Goal: Navigation & Orientation: Find specific page/section

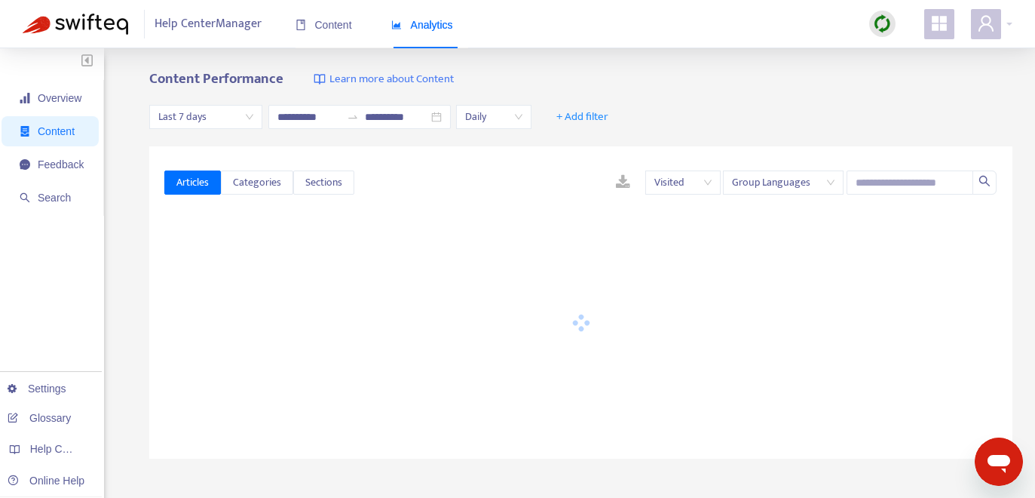
type input "**********"
click at [67, 88] on span "Overview" at bounding box center [52, 98] width 64 height 30
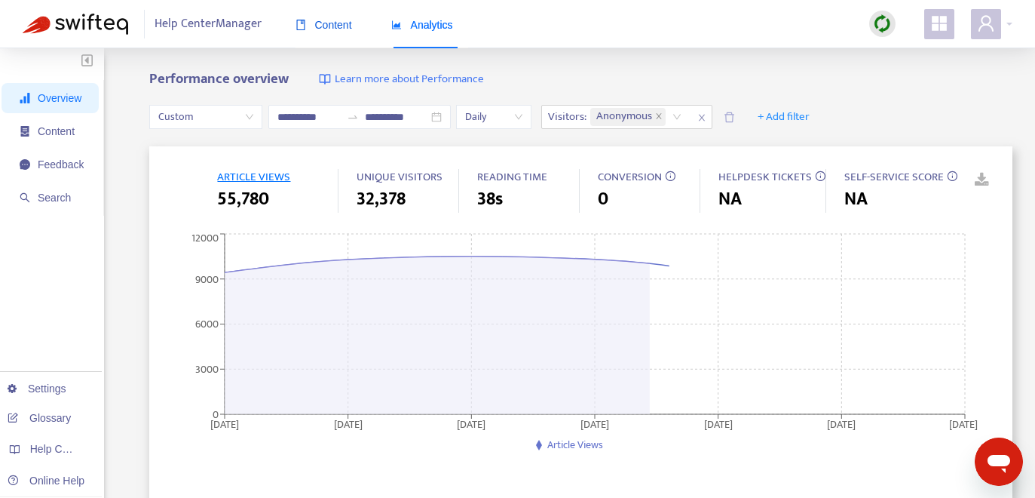
click at [332, 23] on span "Content" at bounding box center [324, 25] width 57 height 12
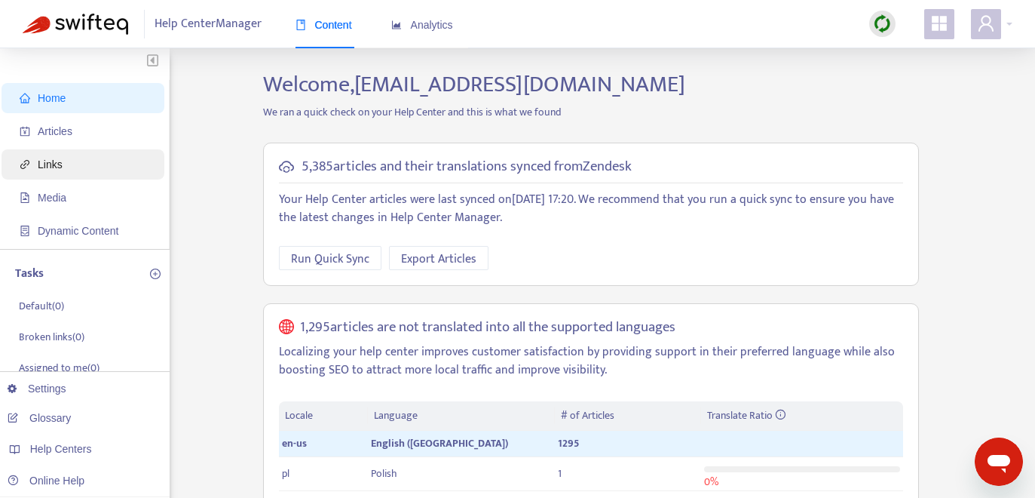
click at [72, 161] on span "Links" at bounding box center [86, 164] width 133 height 30
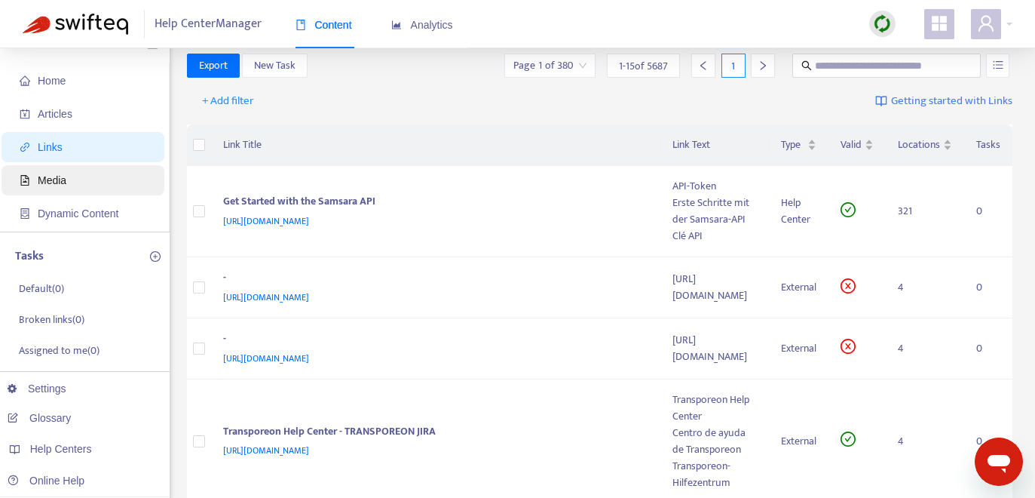
scroll to position [26, 0]
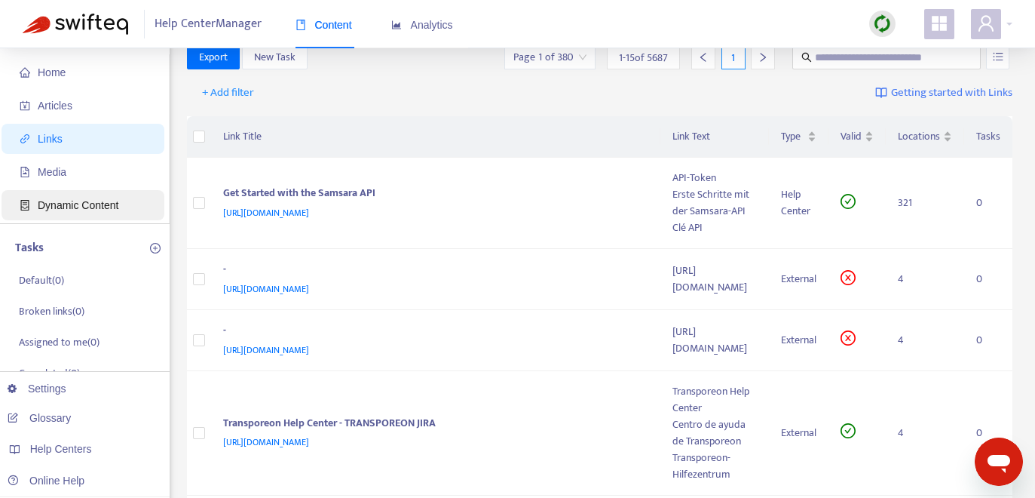
click at [81, 202] on span "Dynamic Content" at bounding box center [78, 205] width 81 height 12
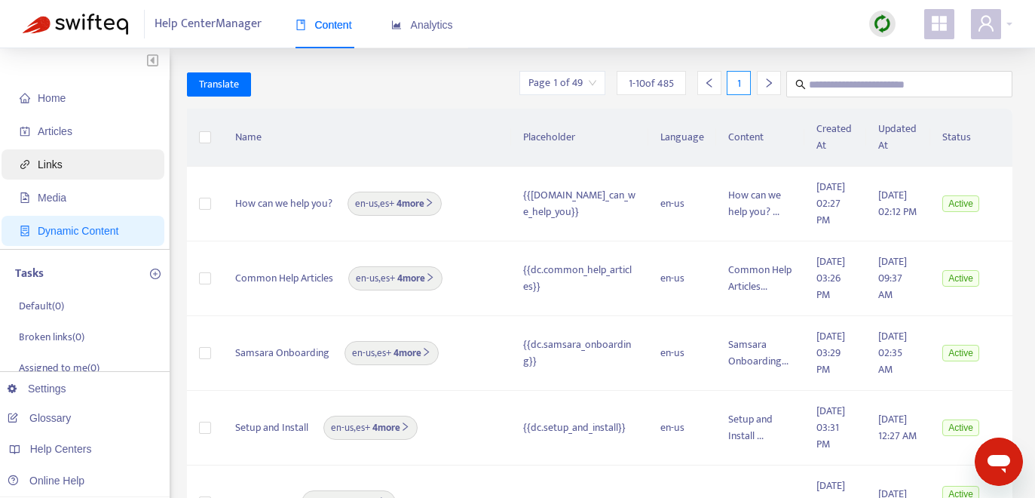
click at [87, 167] on span "Links" at bounding box center [86, 164] width 133 height 30
